Goal: Information Seeking & Learning: Understand process/instructions

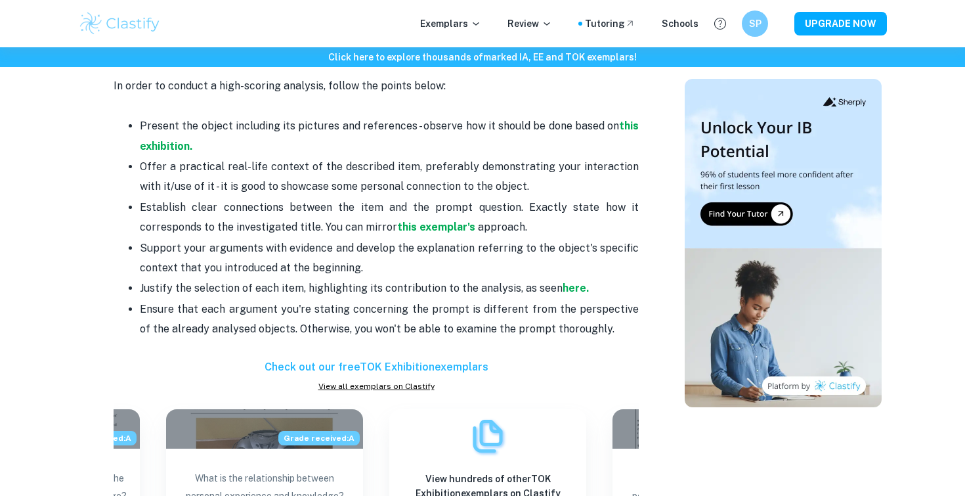
scroll to position [854, 0]
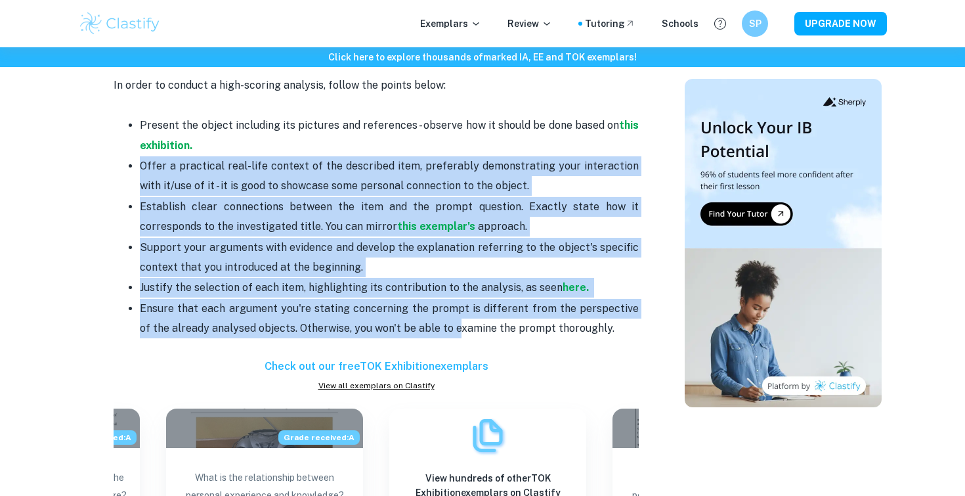
drag, startPoint x: 382, startPoint y: 141, endPoint x: 446, endPoint y: 318, distance: 188.0
click at [445, 319] on ul "Present the object including its pictures and references - observe how it shoul…" at bounding box center [376, 226] width 525 height 223
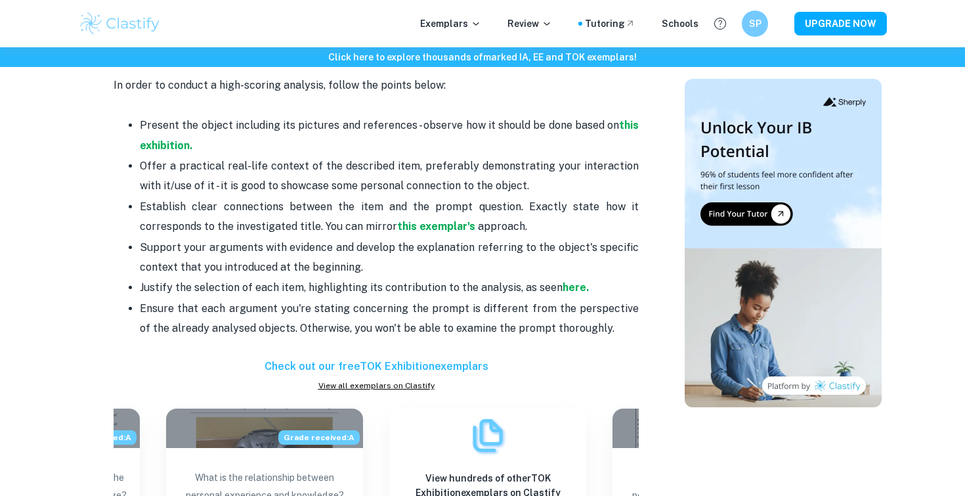
click at [443, 309] on p "Ensure that each argument you're stating concerning the prompt is different fro…" at bounding box center [389, 319] width 499 height 40
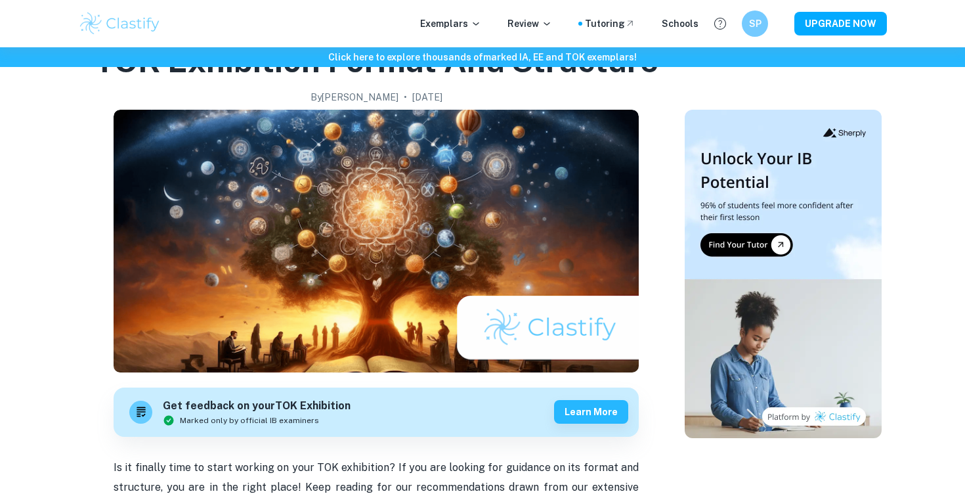
scroll to position [0, 0]
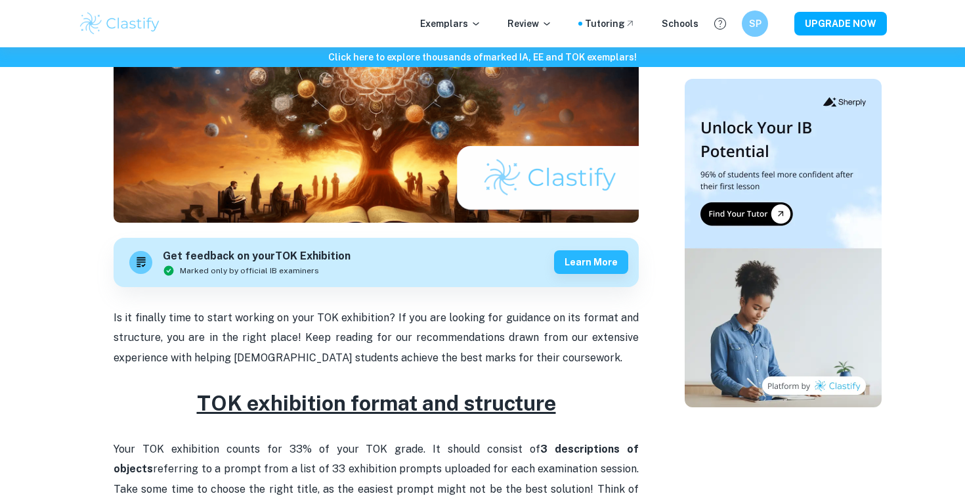
scroll to position [148, 0]
